Goal: Task Accomplishment & Management: Use online tool/utility

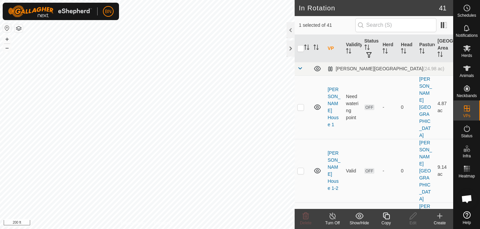
checkbox input "false"
checkbox input "true"
checkbox input "false"
click at [386, 218] on icon at bounding box center [386, 216] width 8 height 8
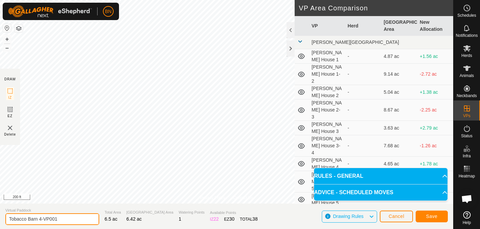
click at [73, 218] on input "Tobacco Barn 4-VP001" at bounding box center [52, 220] width 94 height 12
type input "Tobacco Barn 4-6"
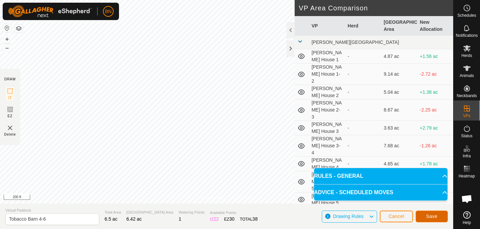
click at [433, 218] on span "Save" at bounding box center [431, 216] width 11 height 5
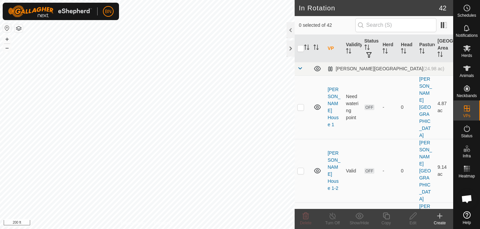
checkbox input "true"
click at [387, 221] on div "Copy" at bounding box center [386, 223] width 27 height 6
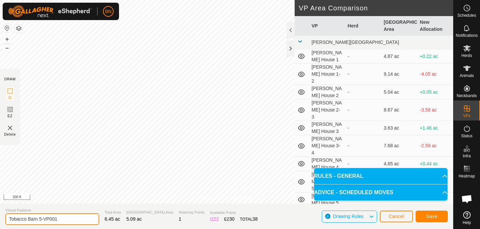
drag, startPoint x: 66, startPoint y: 217, endPoint x: 43, endPoint y: 217, distance: 23.1
click at [43, 217] on input "Tobacco Barn 5-VP001" at bounding box center [52, 220] width 94 height 12
type input "Tobacco Barn 5-7"
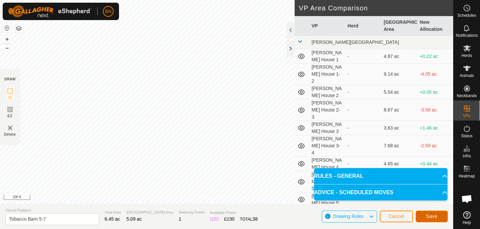
click at [432, 214] on span "Save" at bounding box center [431, 216] width 11 height 5
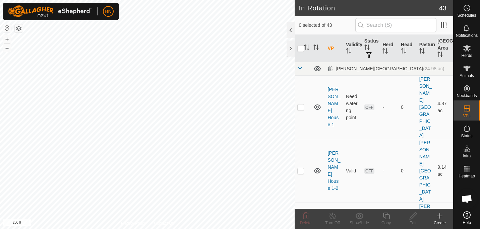
checkbox input "true"
click at [392, 215] on copy-svg-icon at bounding box center [386, 216] width 27 height 8
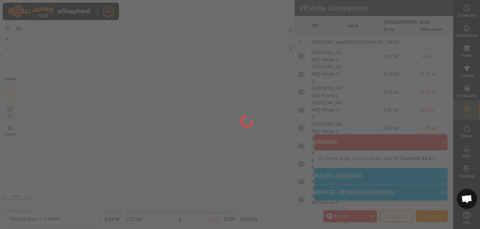
click at [148, 105] on div at bounding box center [240, 114] width 480 height 229
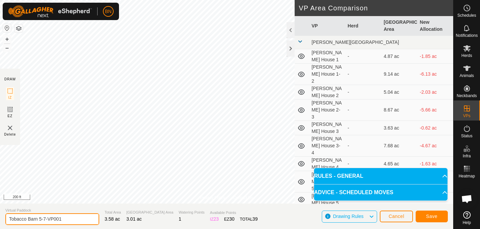
drag, startPoint x: 69, startPoint y: 219, endPoint x: 39, endPoint y: 218, distance: 30.5
click at [39, 218] on input "Tobacco Barn 5-7-VP001" at bounding box center [52, 220] width 94 height 12
type input "Tobacco Barn 7"
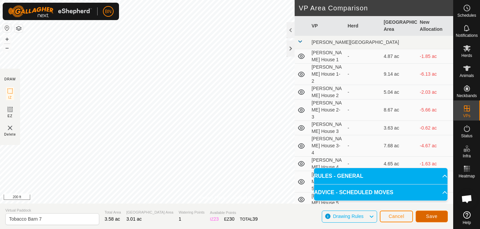
click at [433, 216] on span "Save" at bounding box center [431, 216] width 11 height 5
